Goal: Task Accomplishment & Management: Manage account settings

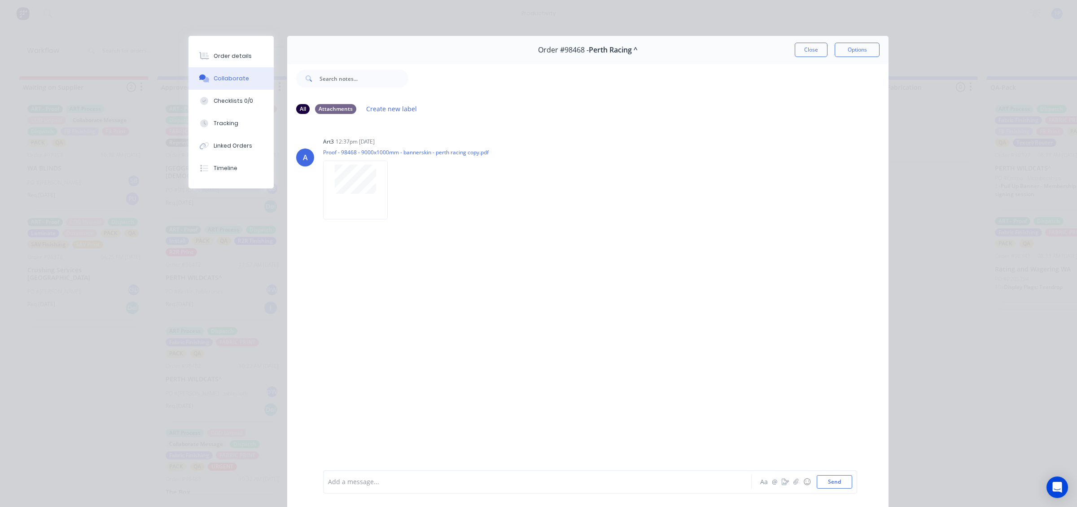
scroll to position [281, 0]
click at [372, 187] on div at bounding box center [355, 179] width 57 height 29
click at [807, 47] on button "Close" at bounding box center [811, 50] width 33 height 14
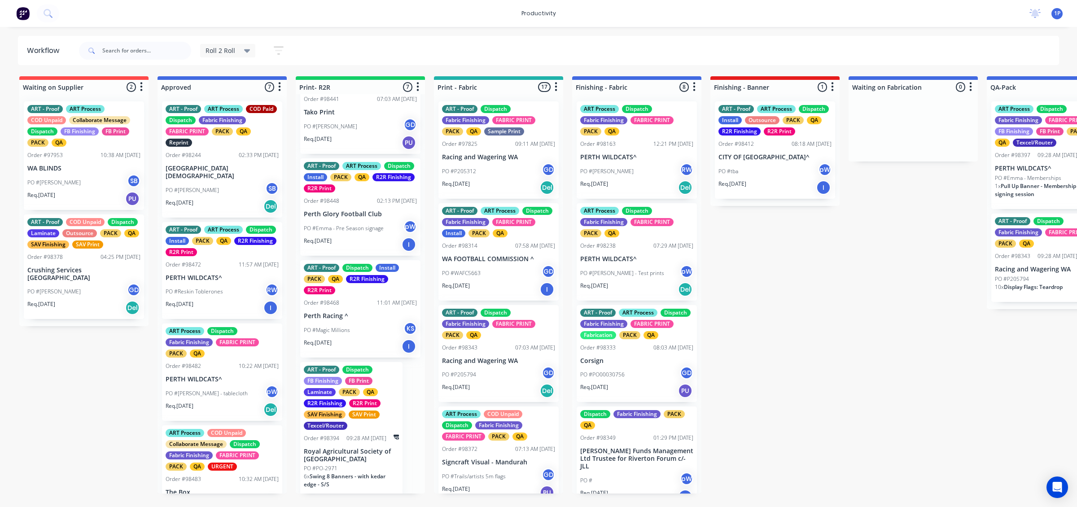
scroll to position [354, 0]
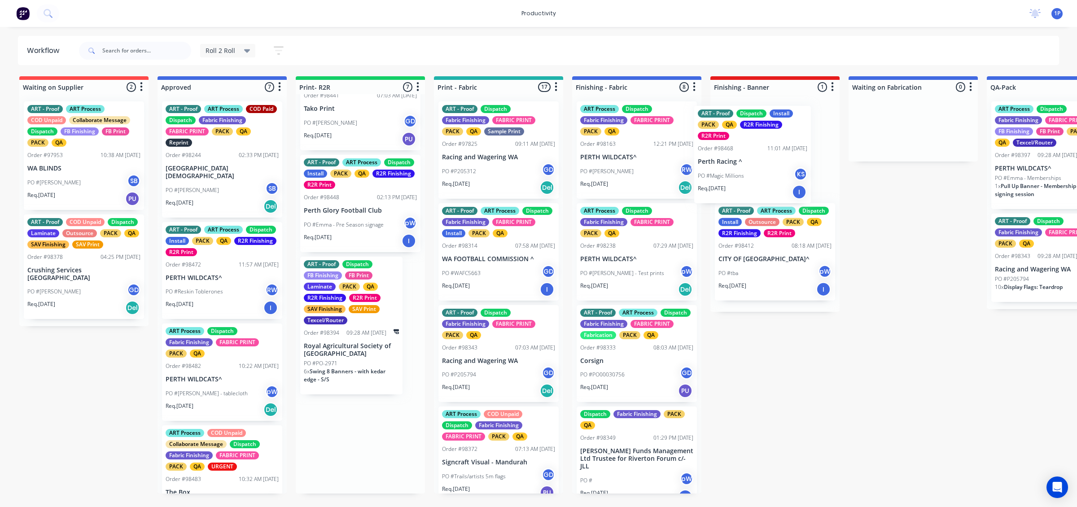
drag, startPoint x: 362, startPoint y: 336, endPoint x: 765, endPoint y: 183, distance: 430.8
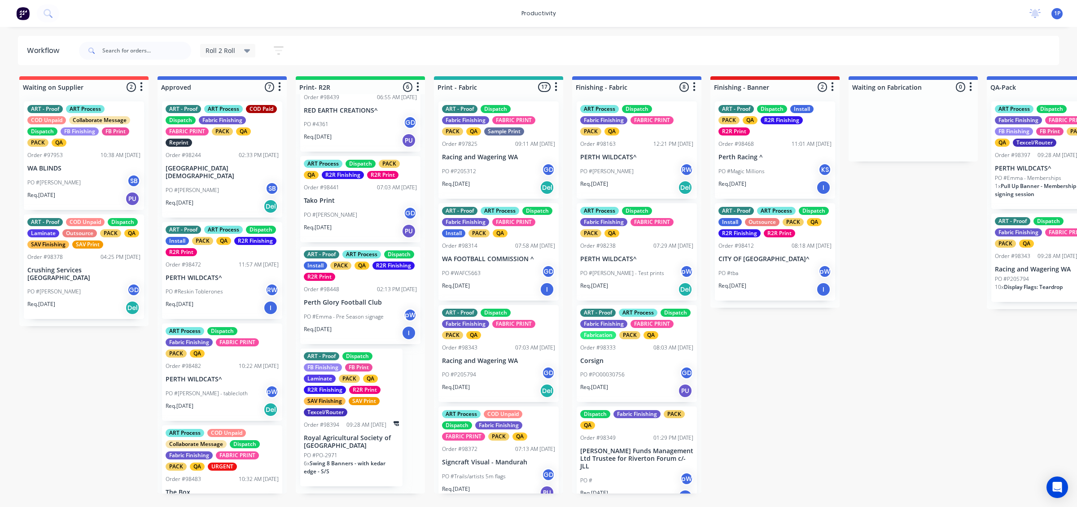
scroll to position [252, 0]
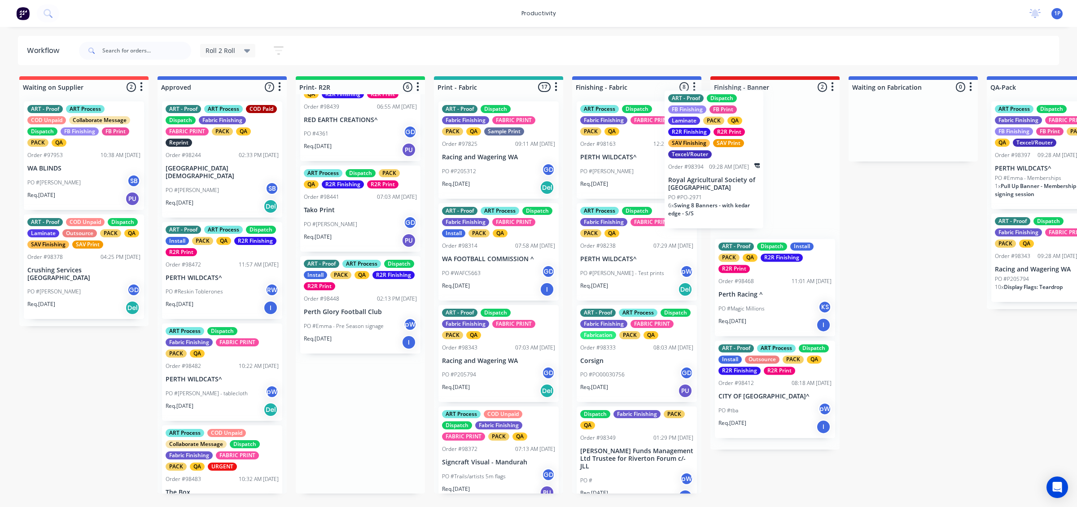
drag, startPoint x: 357, startPoint y: 450, endPoint x: 726, endPoint y: 180, distance: 457.4
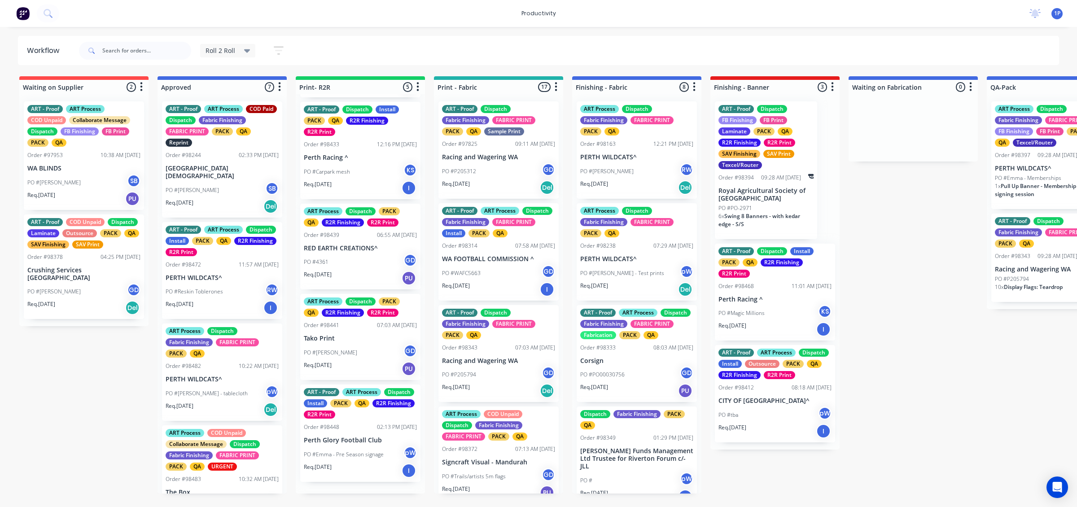
scroll to position [110, 0]
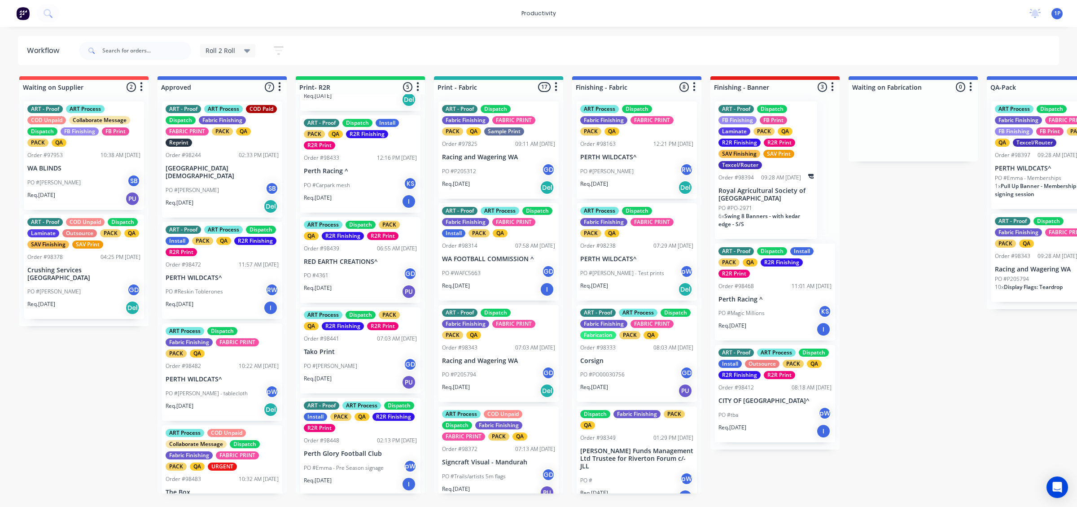
click at [355, 477] on div "Req. [DATE] I" at bounding box center [360, 484] width 113 height 15
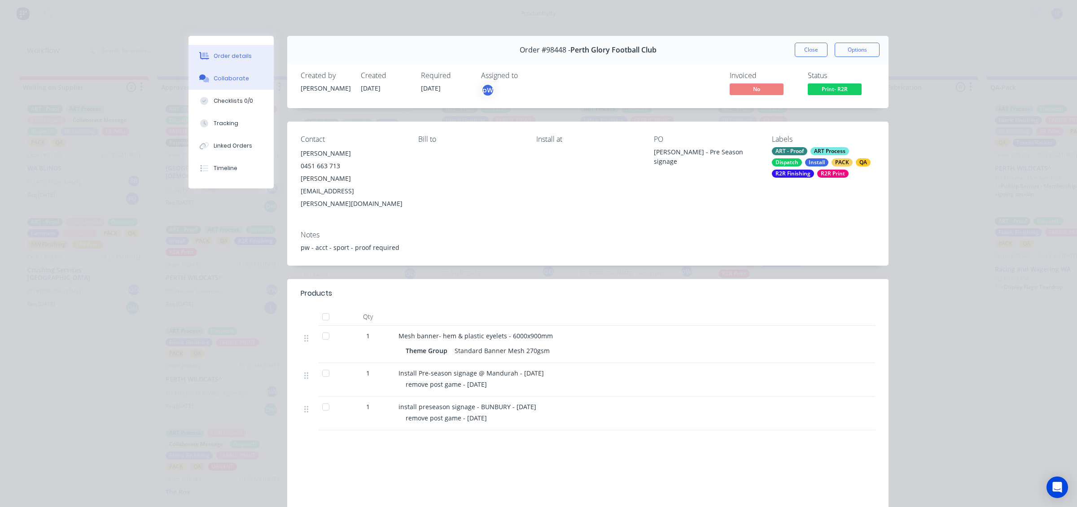
click at [238, 80] on div "Collaborate" at bounding box center [231, 79] width 35 height 8
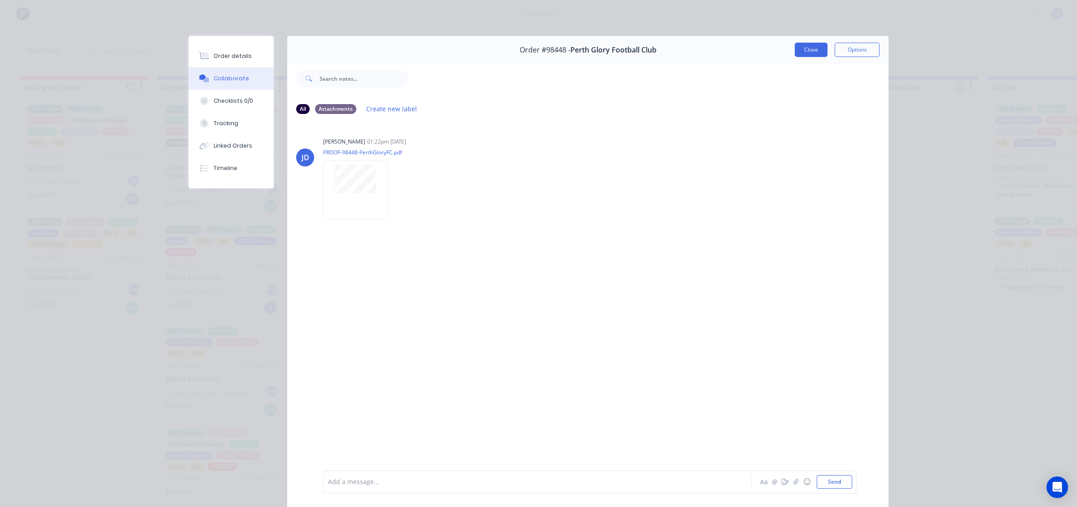
click at [806, 45] on button "Close" at bounding box center [811, 50] width 33 height 14
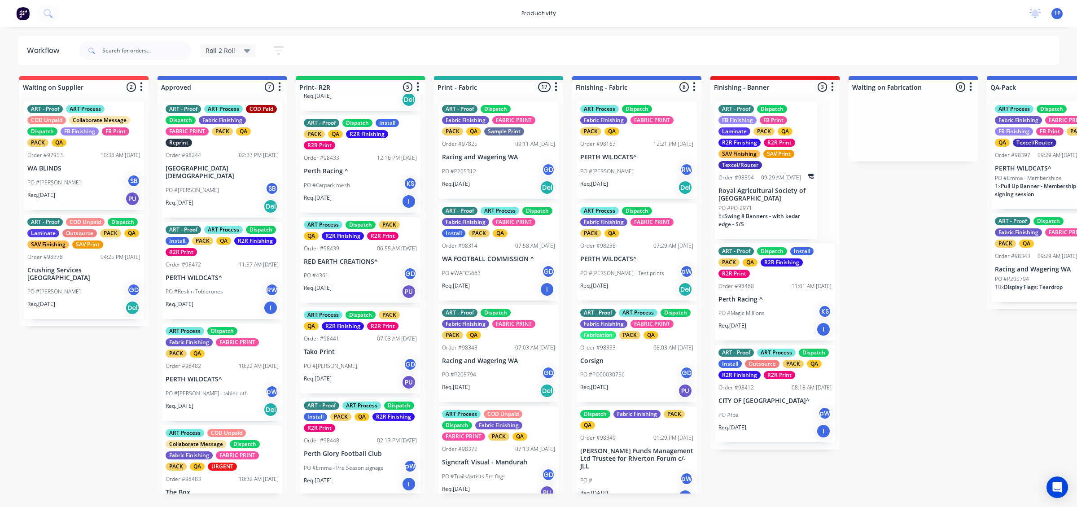
click at [370, 349] on p "Tako Print" at bounding box center [360, 352] width 113 height 8
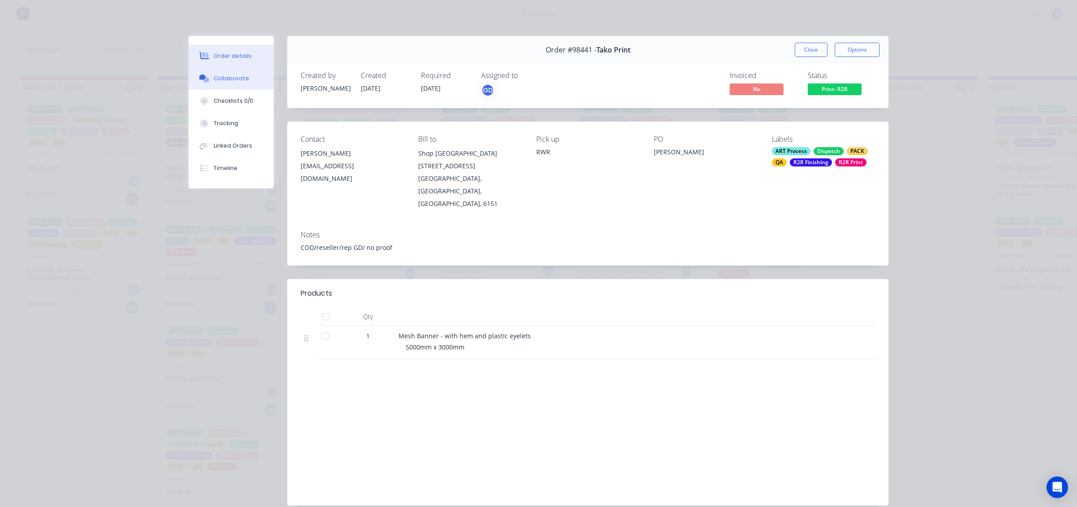
click at [232, 84] on button "Collaborate" at bounding box center [231, 78] width 85 height 22
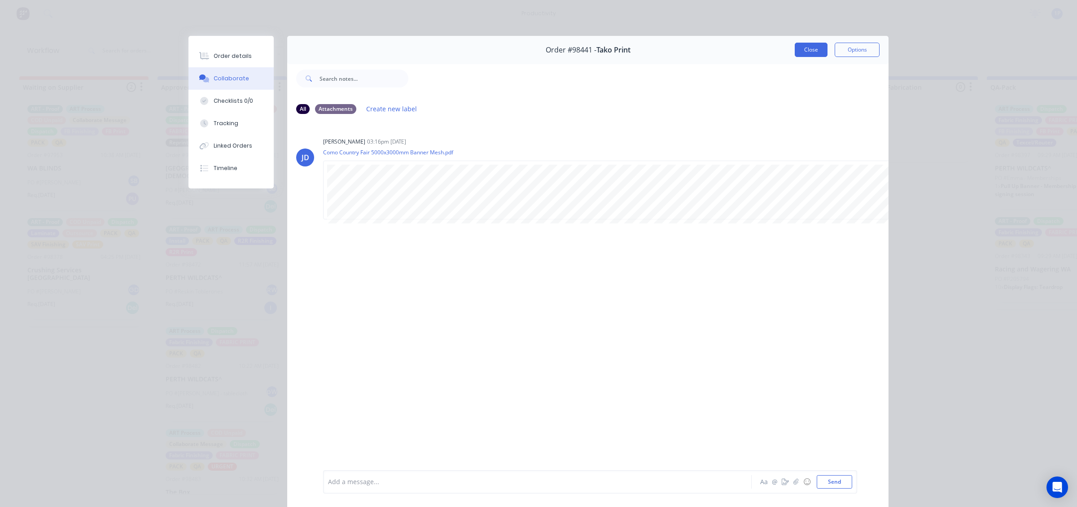
click at [798, 48] on button "Close" at bounding box center [811, 50] width 33 height 14
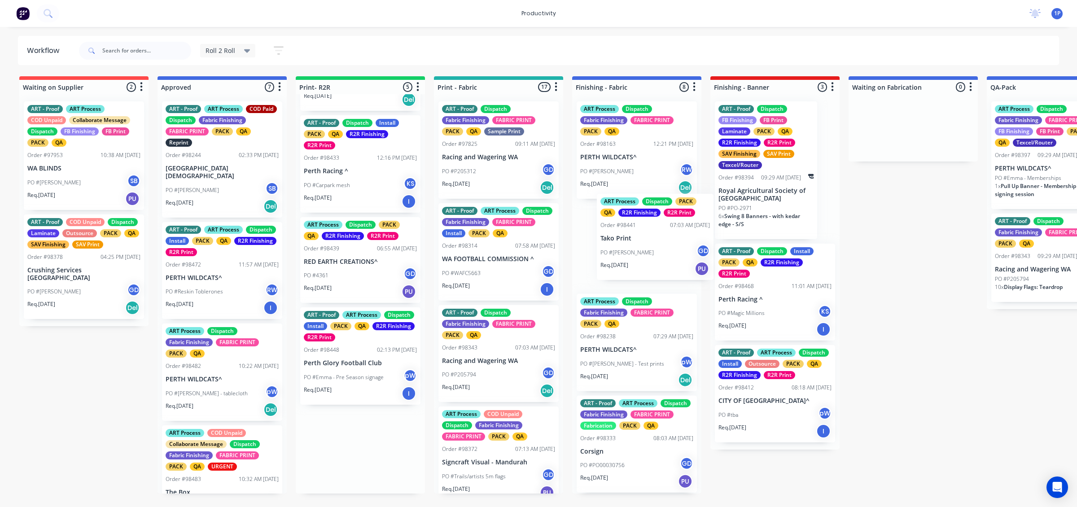
drag, startPoint x: 359, startPoint y: 357, endPoint x: 628, endPoint y: 238, distance: 293.4
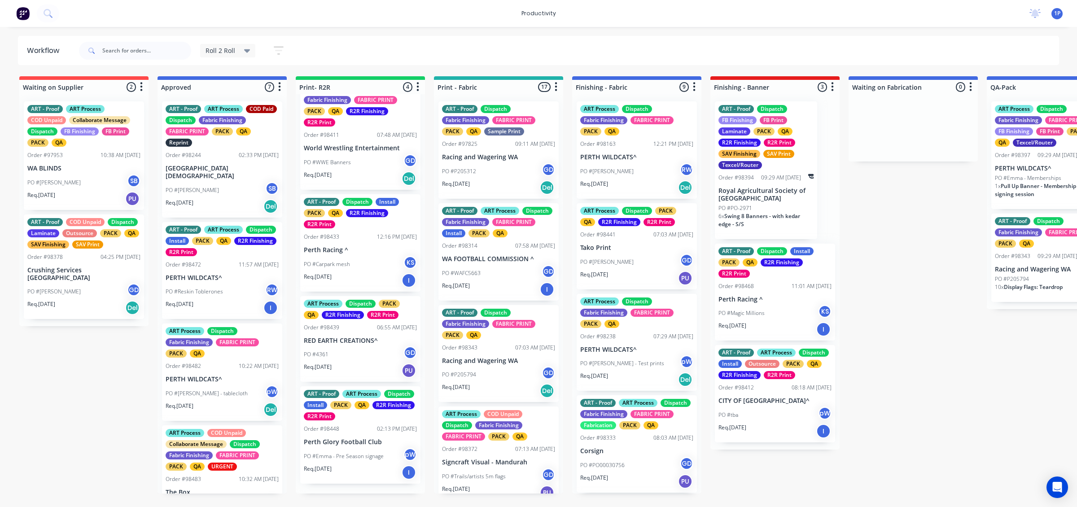
scroll to position [20, 0]
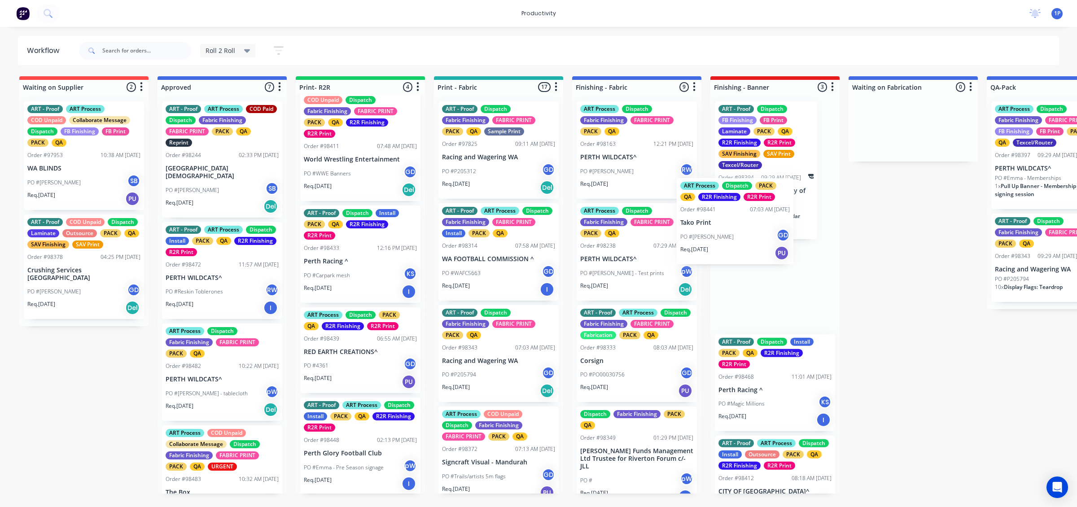
drag, startPoint x: 632, startPoint y: 256, endPoint x: 757, endPoint y: 228, distance: 128.4
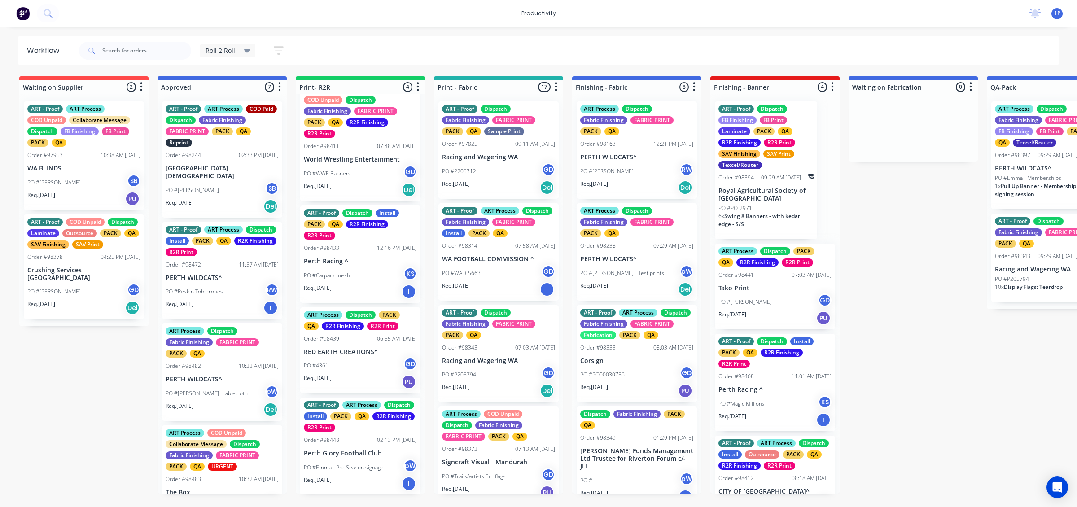
click at [375, 292] on div "Req. [DATE] I" at bounding box center [360, 291] width 113 height 15
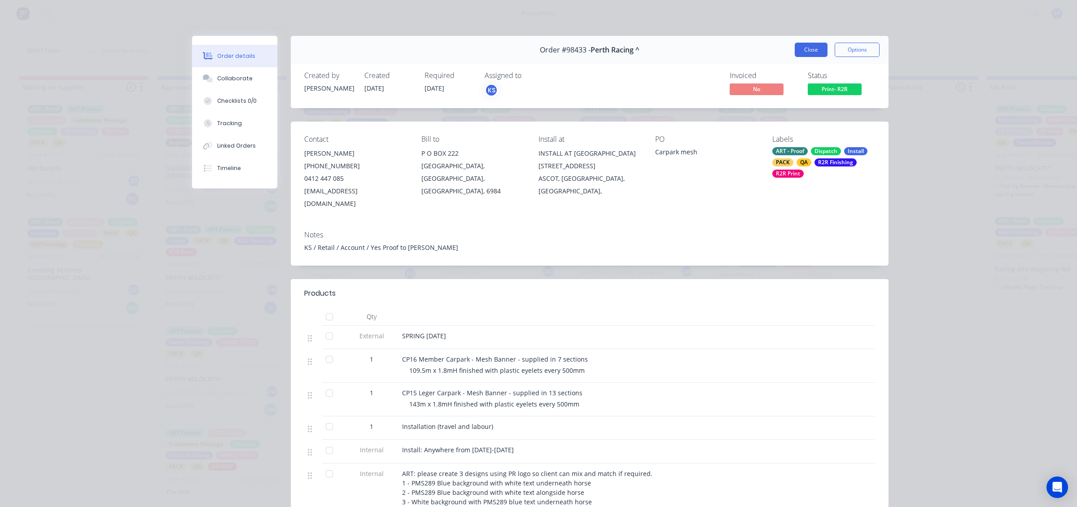
click at [813, 45] on button "Close" at bounding box center [811, 50] width 33 height 14
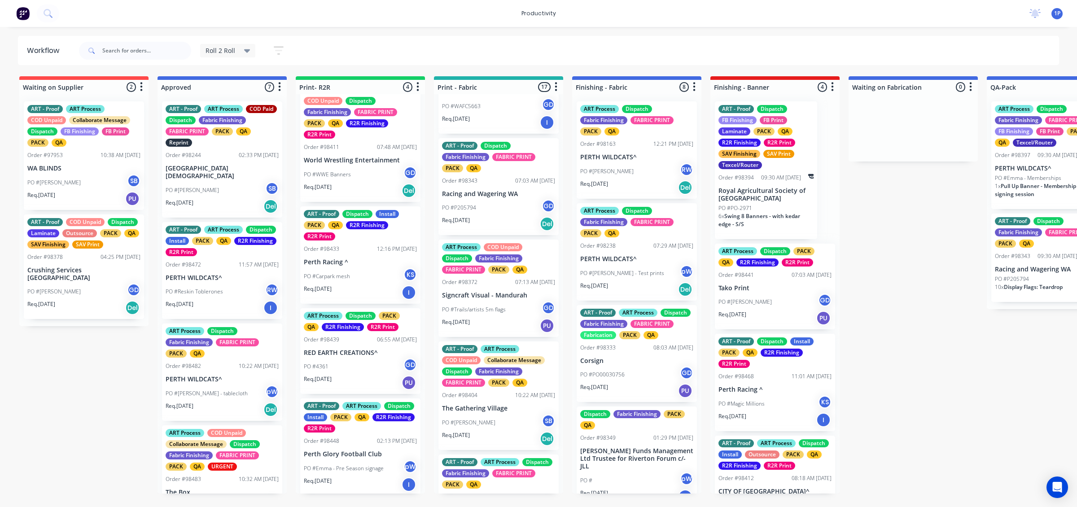
scroll to position [168, 0]
click at [506, 331] on div "Req. [DATE] PU" at bounding box center [498, 324] width 113 height 15
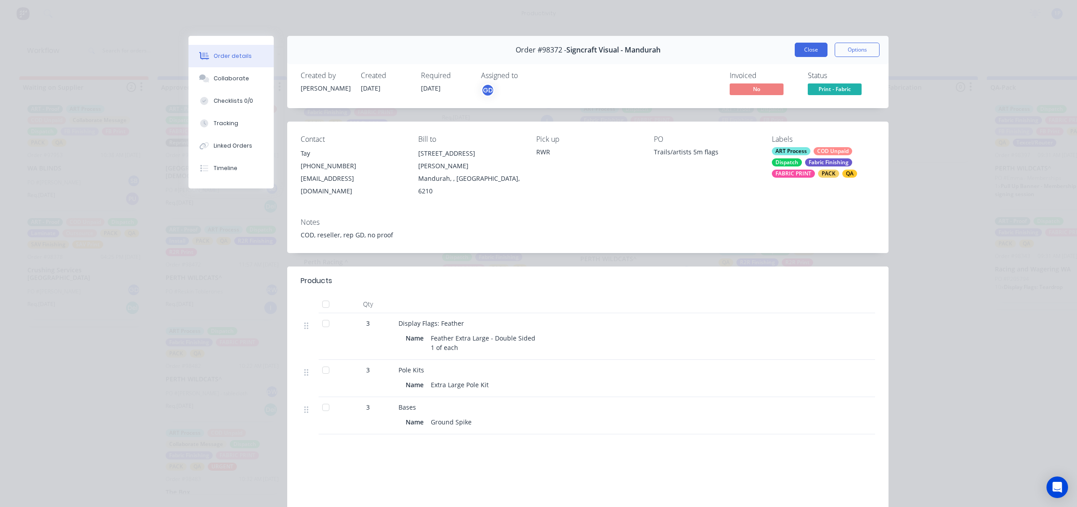
click at [804, 48] on button "Close" at bounding box center [811, 50] width 33 height 14
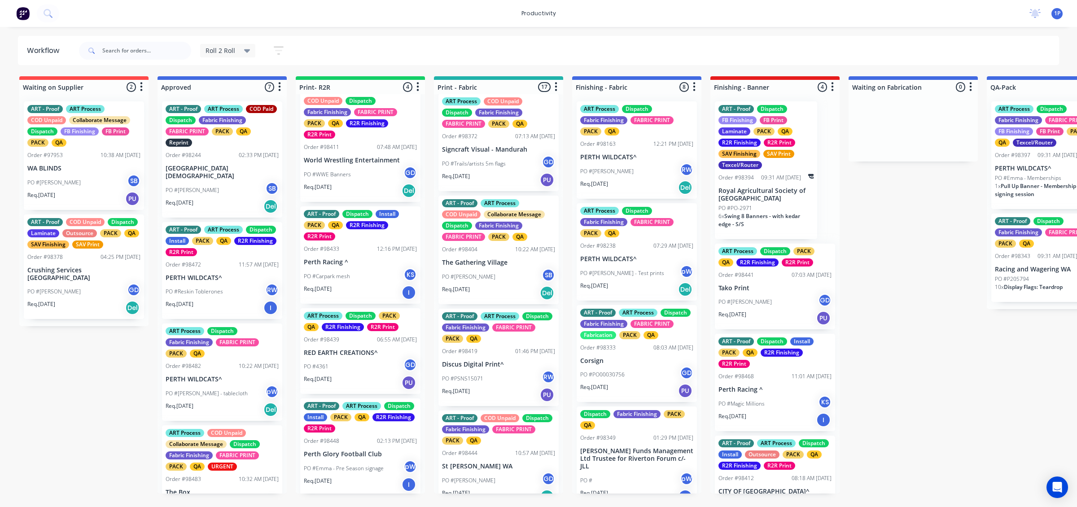
scroll to position [337, 0]
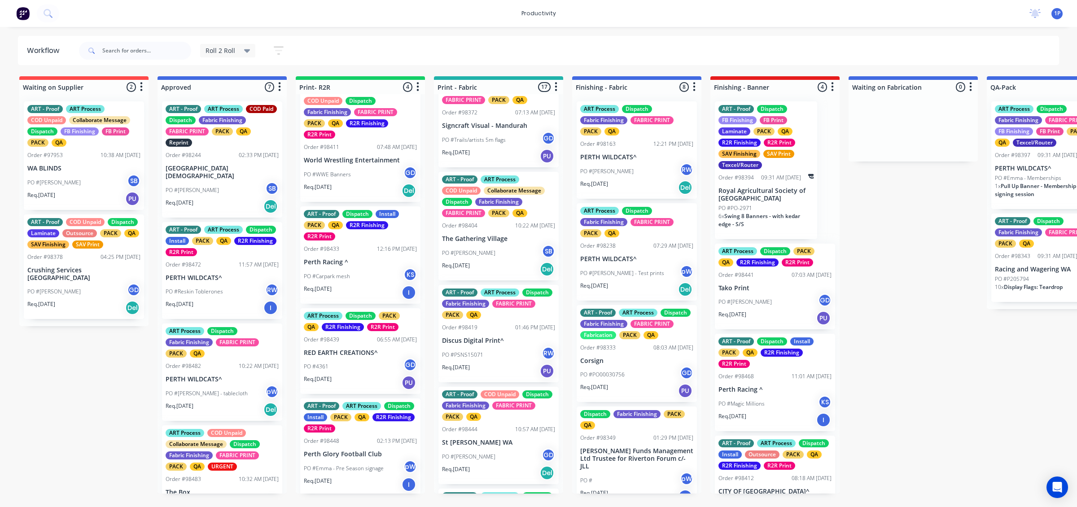
click at [516, 277] on div "Req. [DATE] Del" at bounding box center [498, 269] width 113 height 15
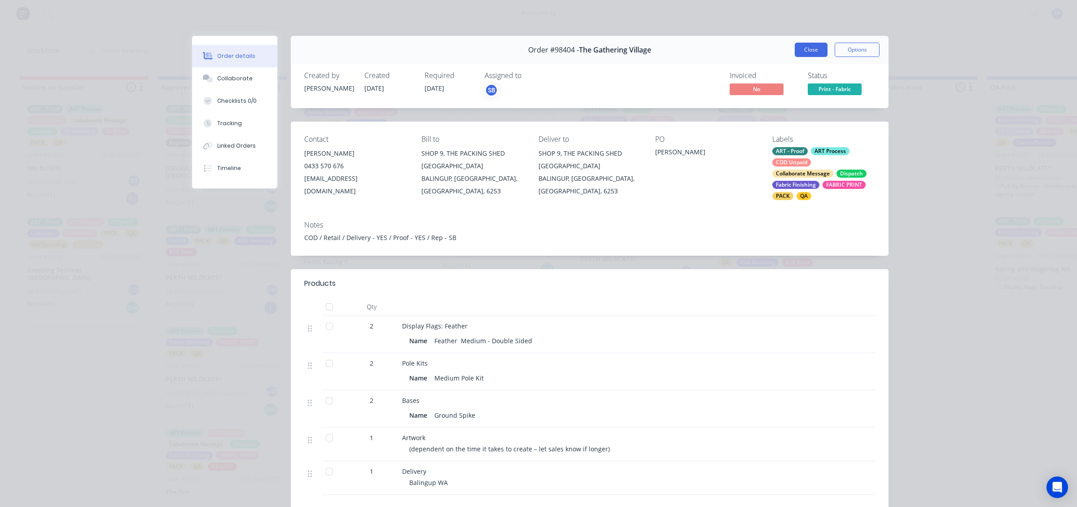
click at [804, 54] on button "Close" at bounding box center [811, 50] width 33 height 14
